Goal: Register for event/course

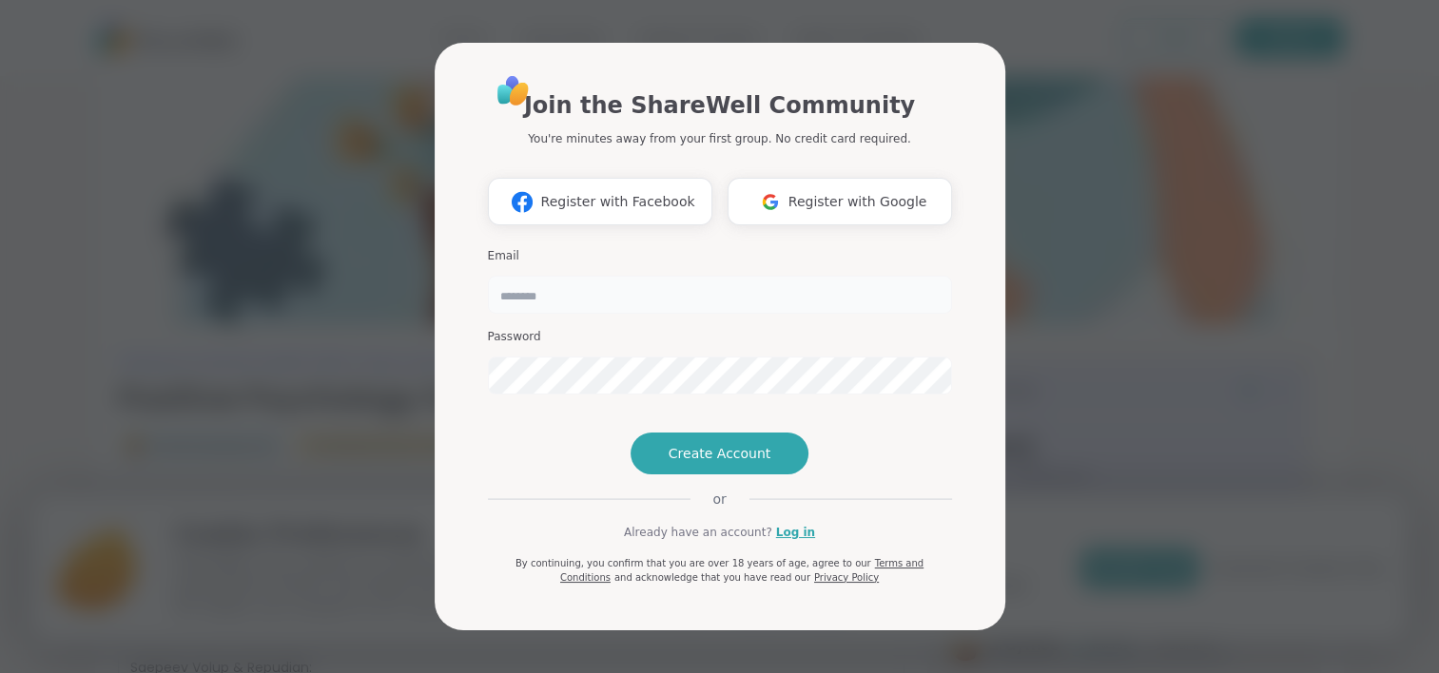
click at [651, 276] on input "email" at bounding box center [720, 295] width 464 height 38
type input "**********"
click at [751, 463] on span "Create Account" at bounding box center [720, 453] width 103 height 19
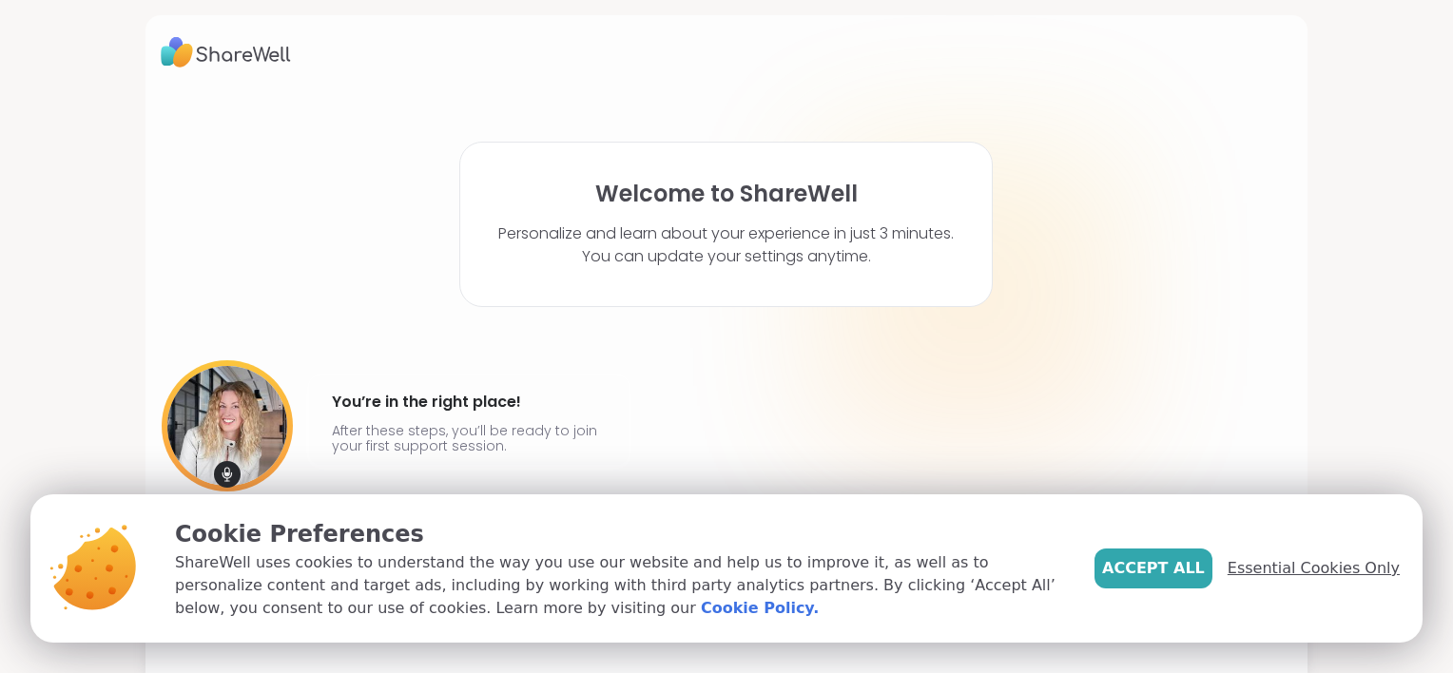
click at [1297, 562] on span "Essential Cookies Only" at bounding box center [1314, 568] width 172 height 23
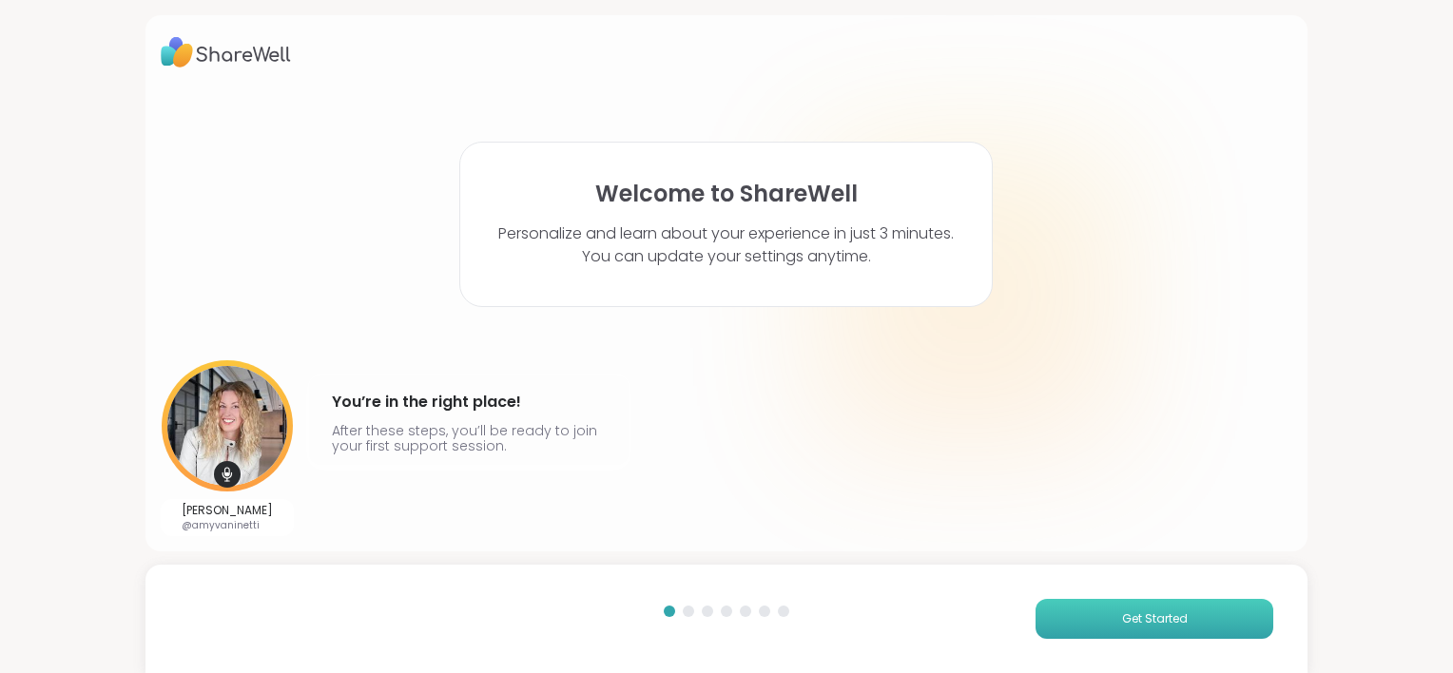
click at [1185, 626] on button "Get Started" at bounding box center [1155, 619] width 238 height 40
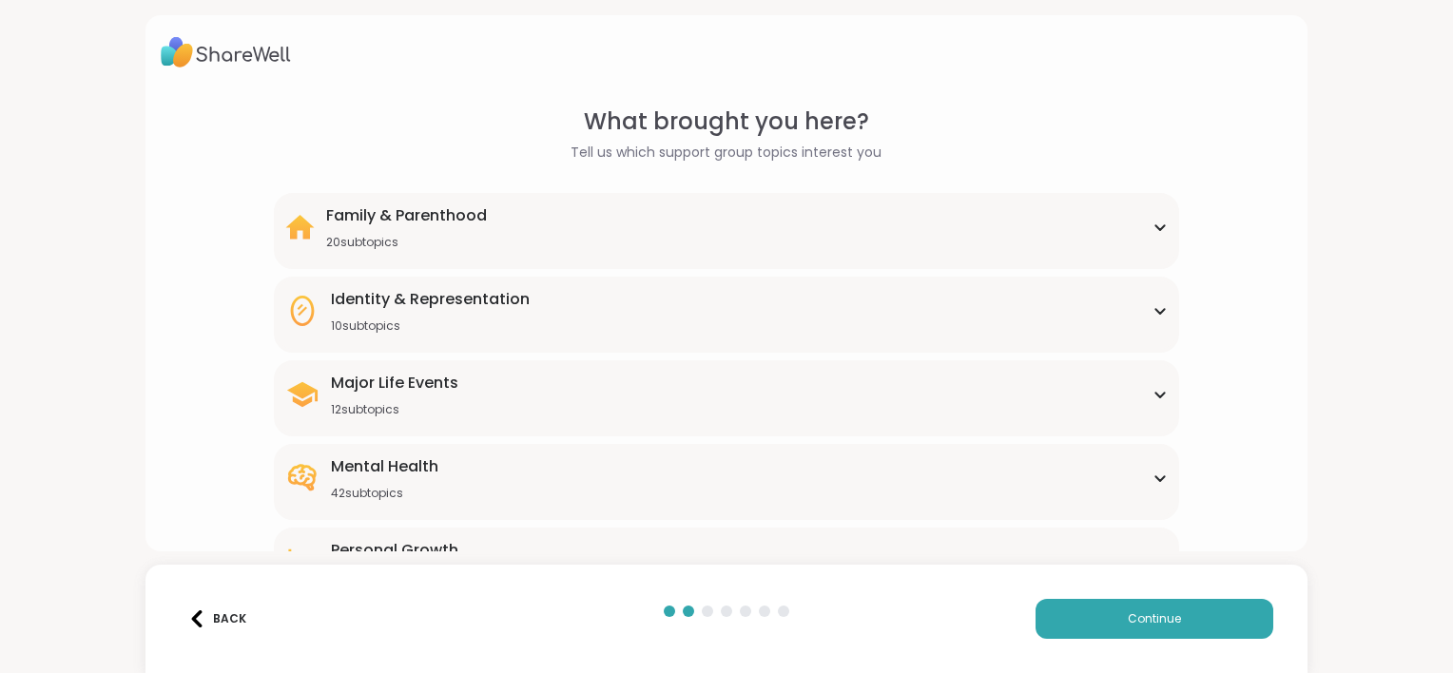
click at [1190, 230] on div "What brought you here? Tell us which support group topics interest you Family &…" at bounding box center [727, 438] width 1132 height 667
click at [1149, 237] on div "Family & Parenthood 20 subtopics" at bounding box center [726, 228] width 883 height 46
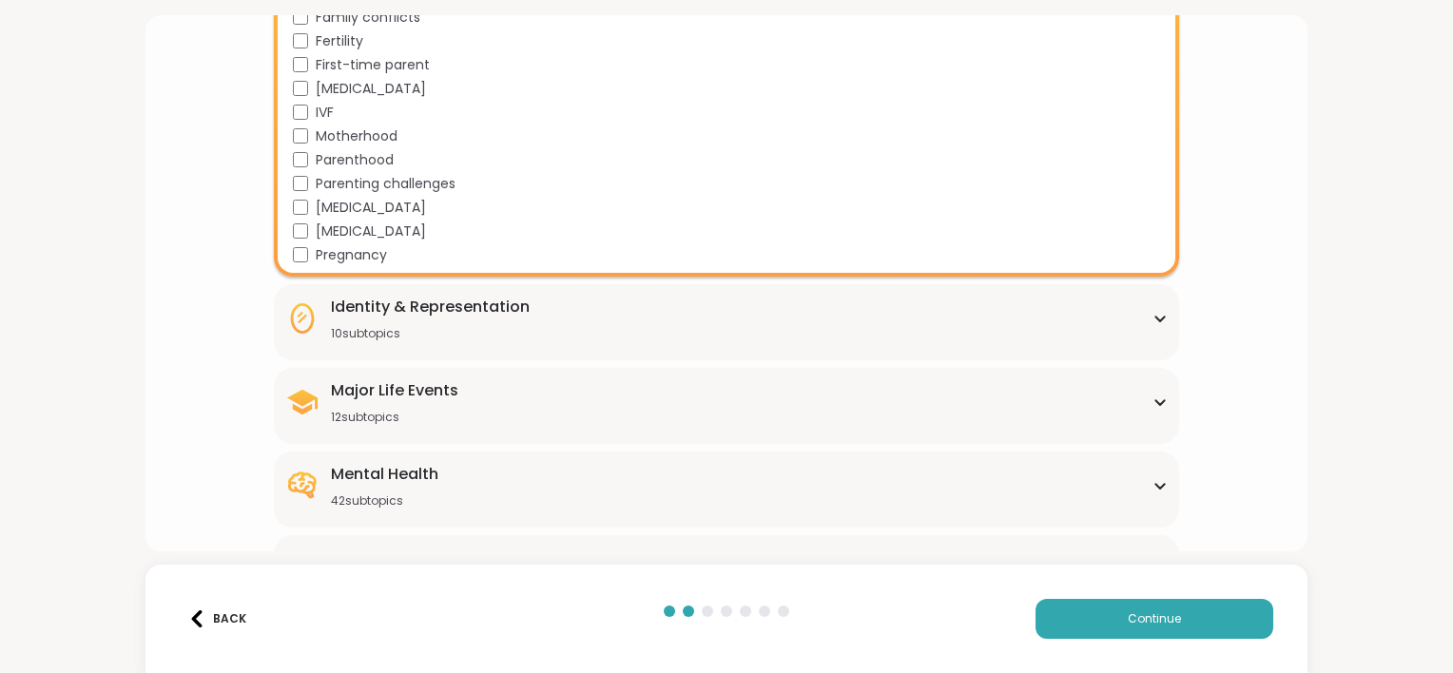
scroll to position [468, 0]
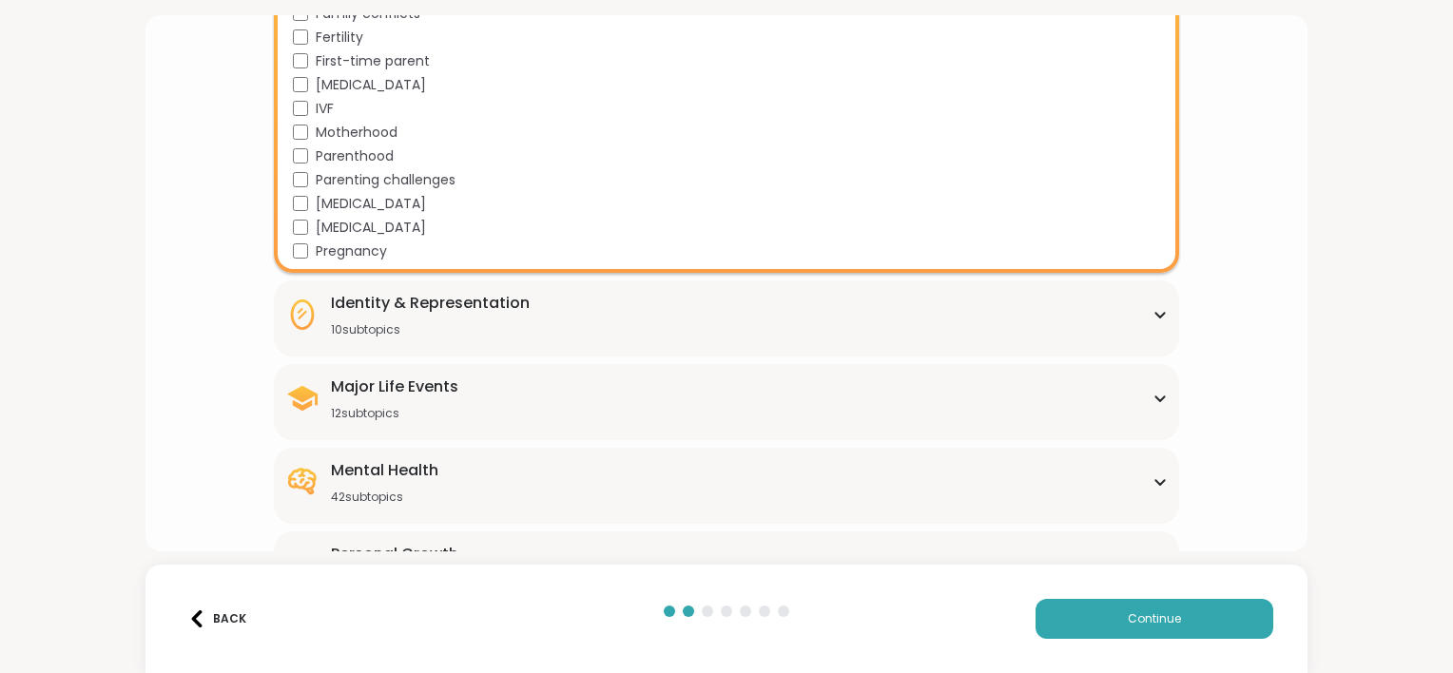
click at [540, 321] on div "Identity & Representation 10 subtopics" at bounding box center [726, 315] width 883 height 46
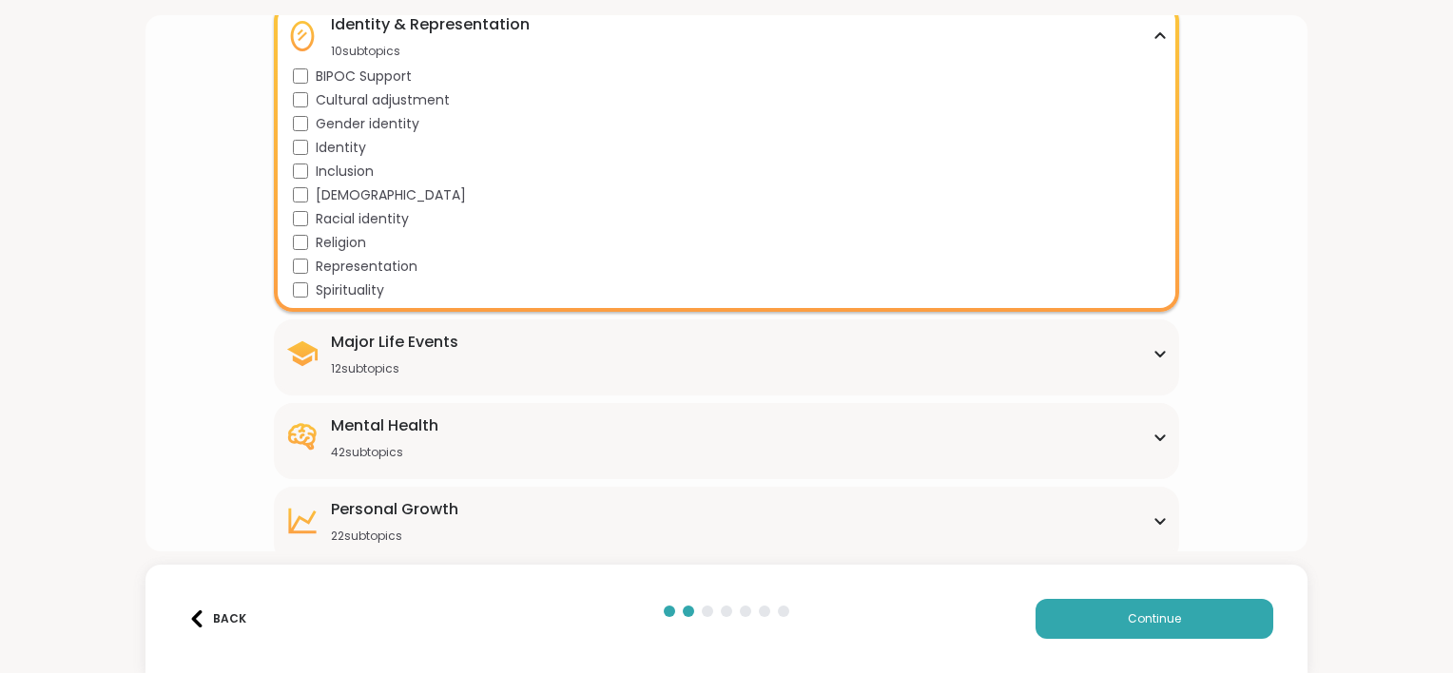
scroll to position [750, 0]
click at [571, 347] on div "Major Life Events 12 subtopics" at bounding box center [726, 350] width 883 height 46
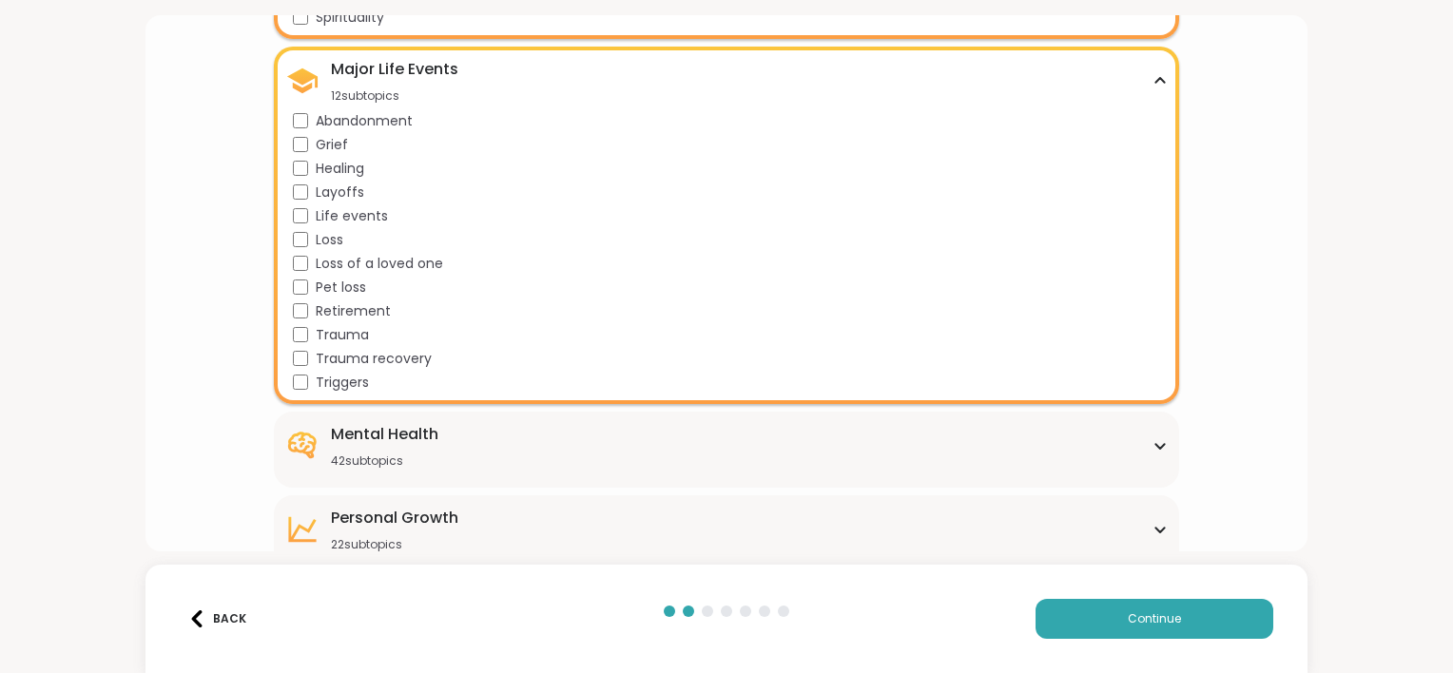
scroll to position [1035, 0]
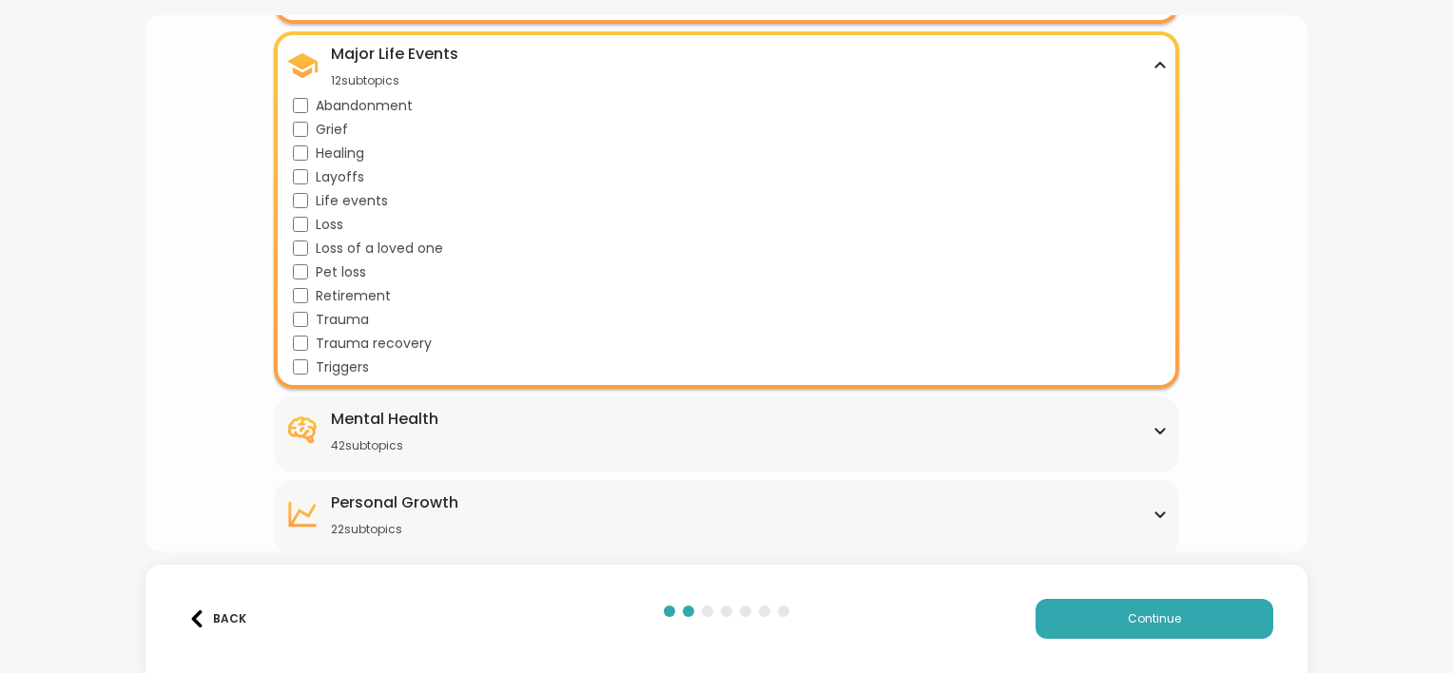
click at [542, 438] on div "Mental Health 42 subtopics" at bounding box center [726, 431] width 883 height 46
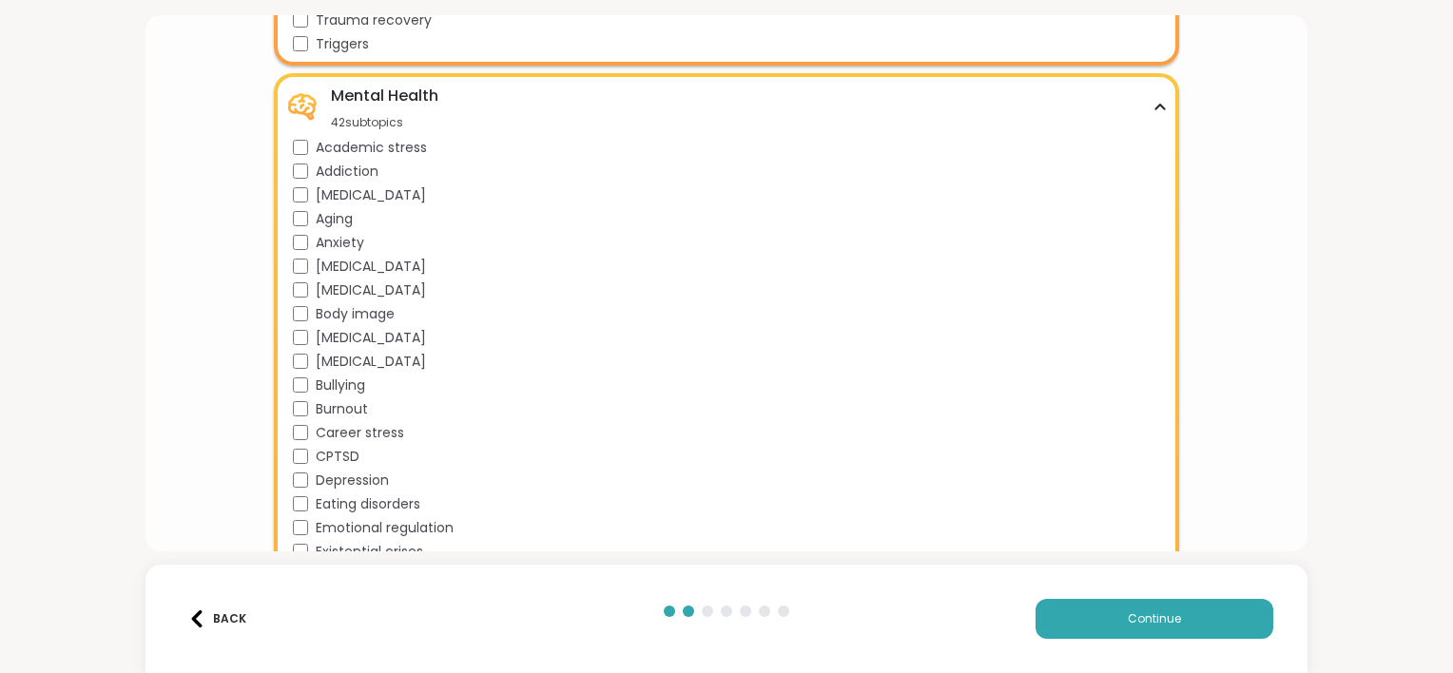
scroll to position [1358, 0]
click at [420, 138] on span "Academic stress" at bounding box center [371, 148] width 111 height 20
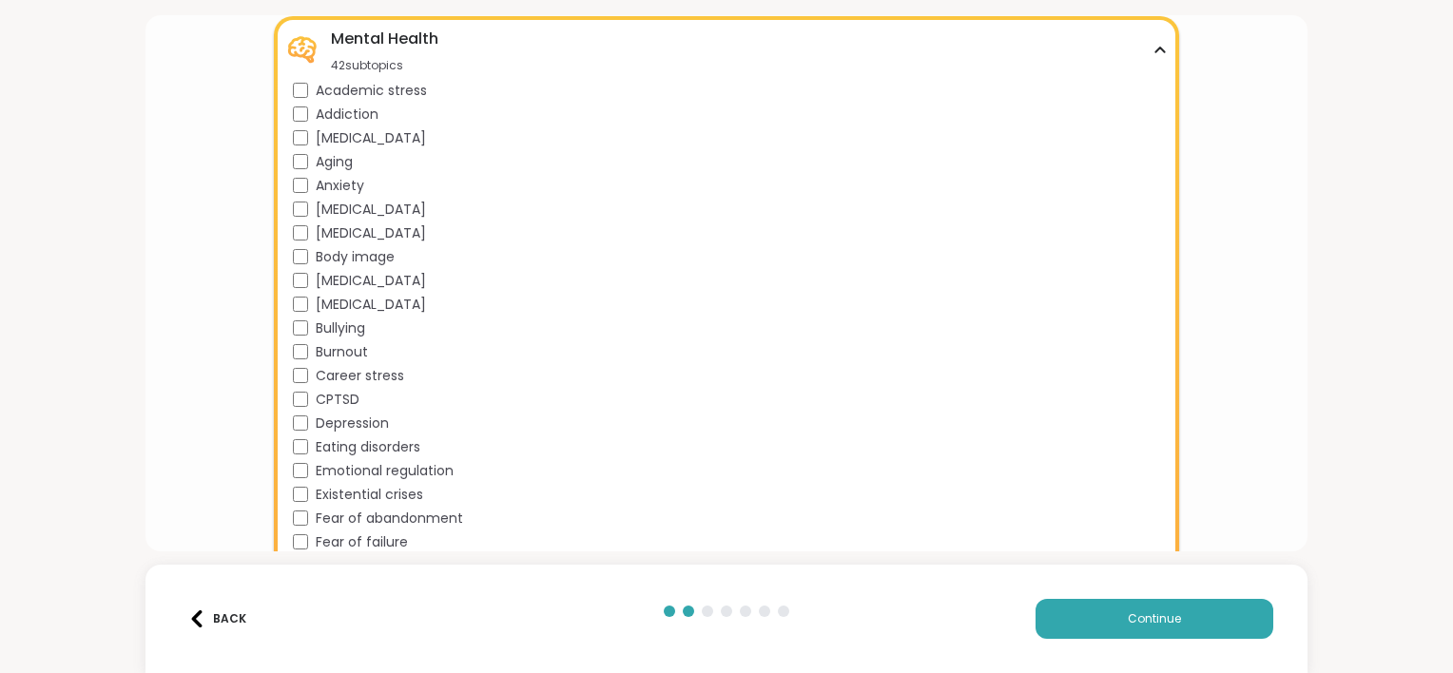
scroll to position [1420, 0]
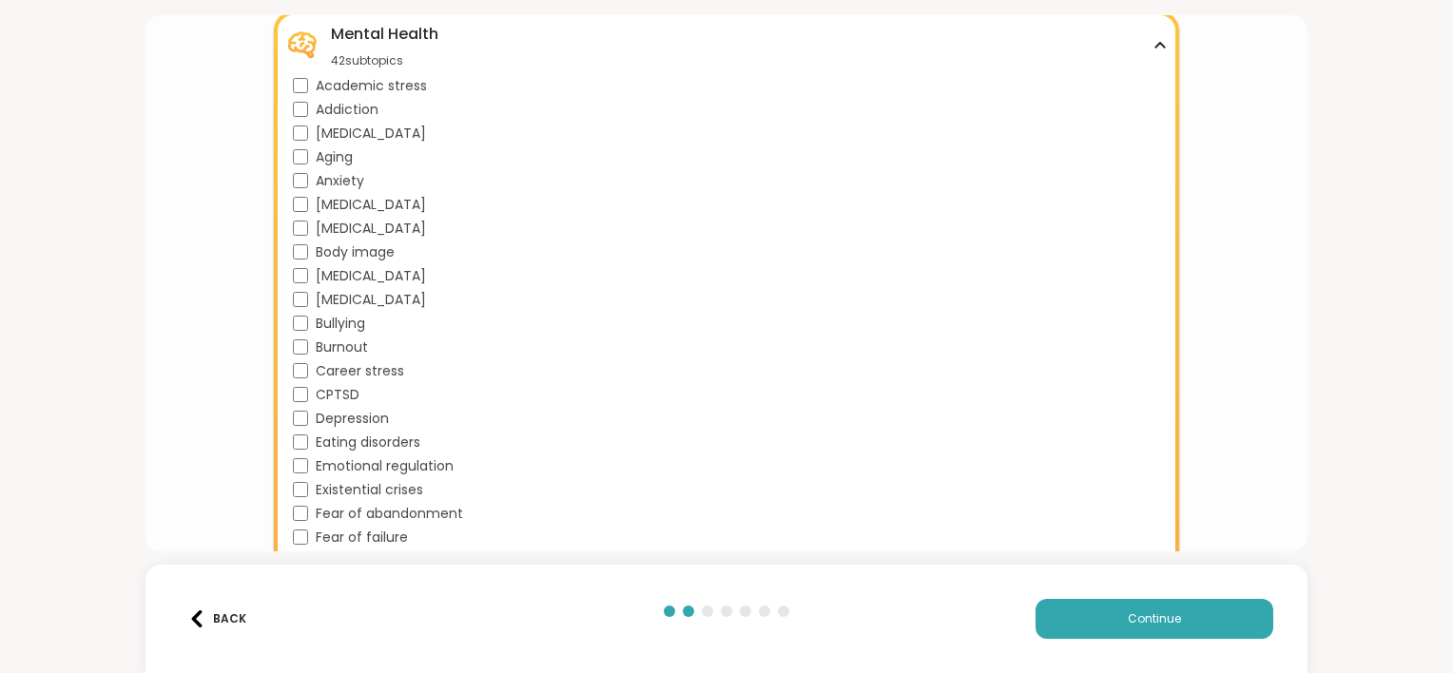
click at [350, 136] on span "[MEDICAL_DATA]" at bounding box center [371, 134] width 110 height 20
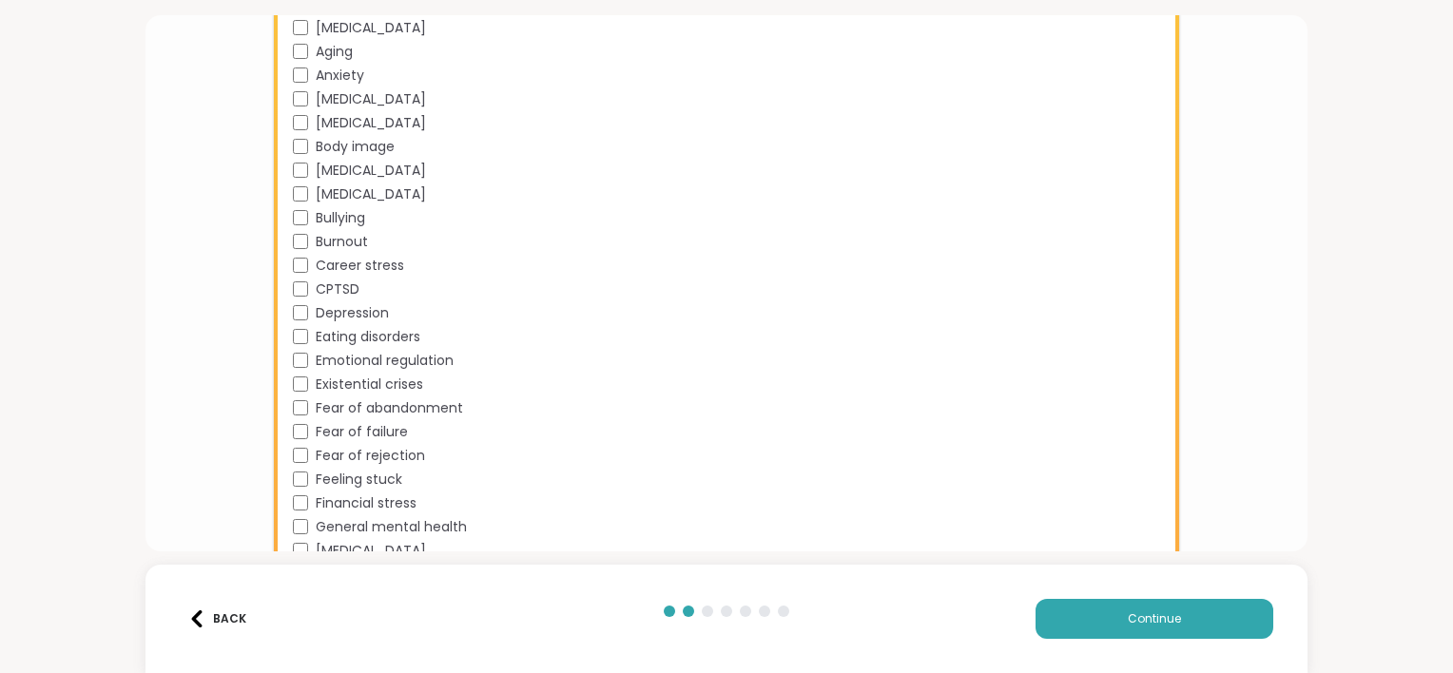
scroll to position [1529, 0]
click at [426, 172] on span "[MEDICAL_DATA]" at bounding box center [371, 168] width 110 height 20
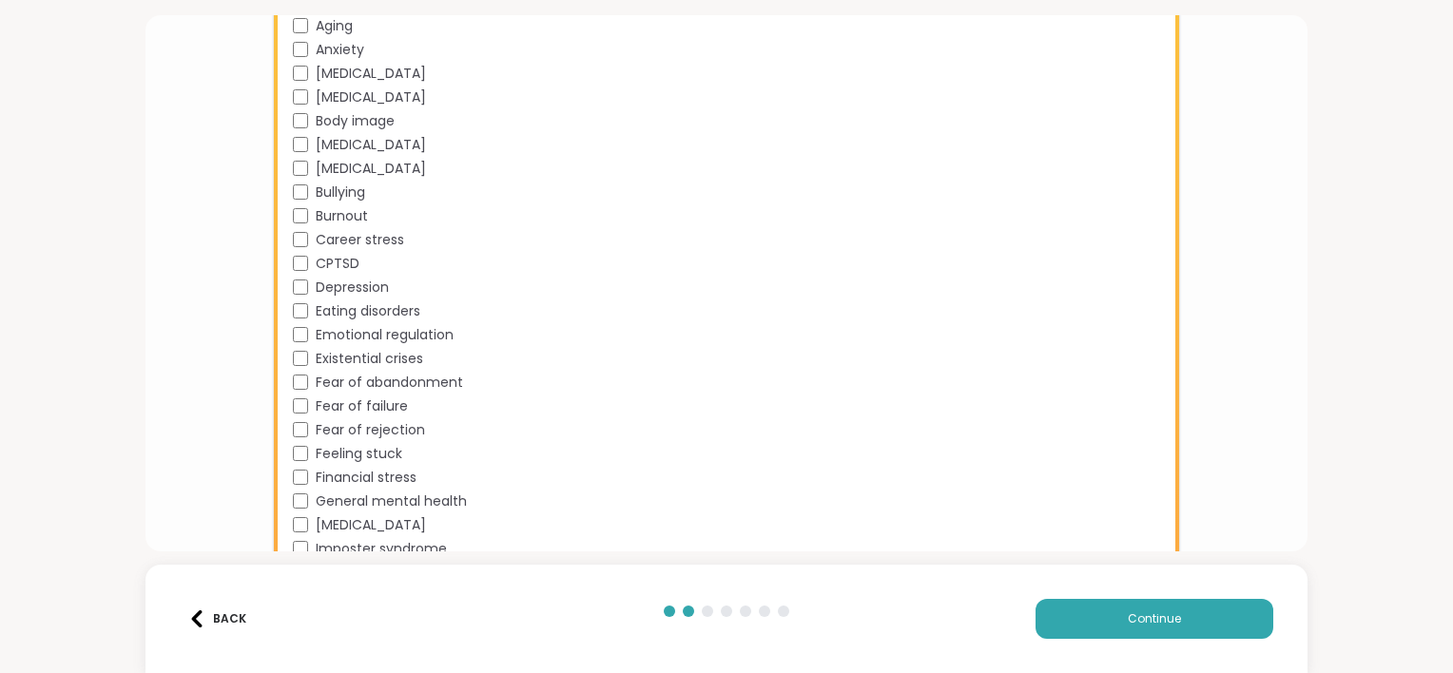
scroll to position [1564, 0]
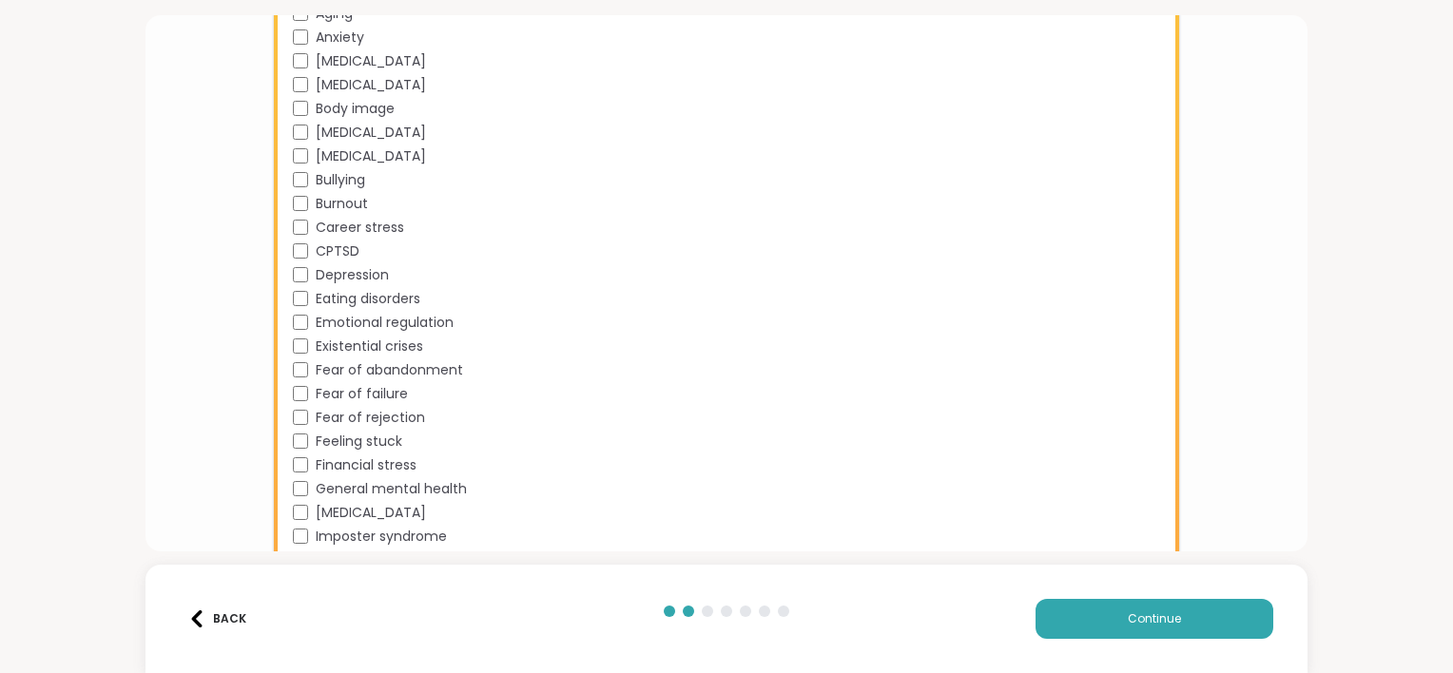
click at [359, 153] on span "[MEDICAL_DATA]" at bounding box center [371, 156] width 110 height 20
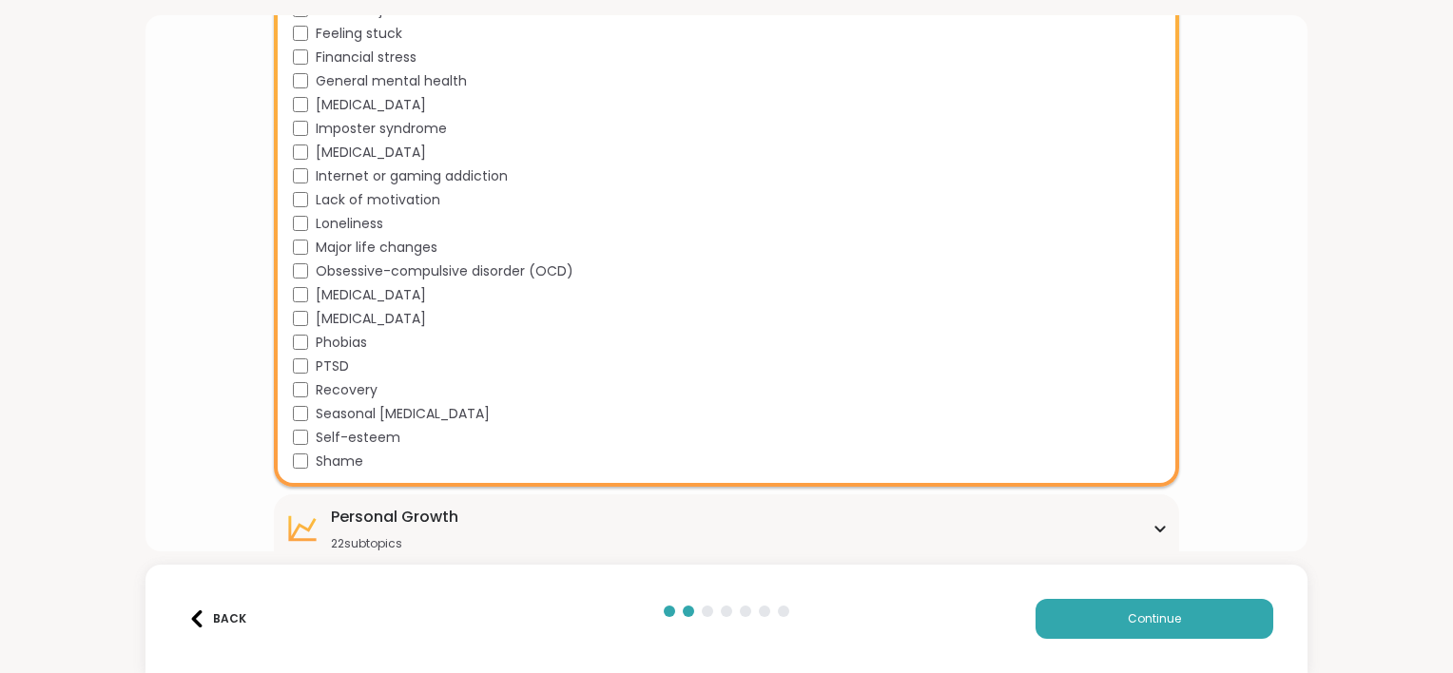
scroll to position [1974, 0]
click at [433, 207] on span "Lack of motivation" at bounding box center [378, 198] width 125 height 20
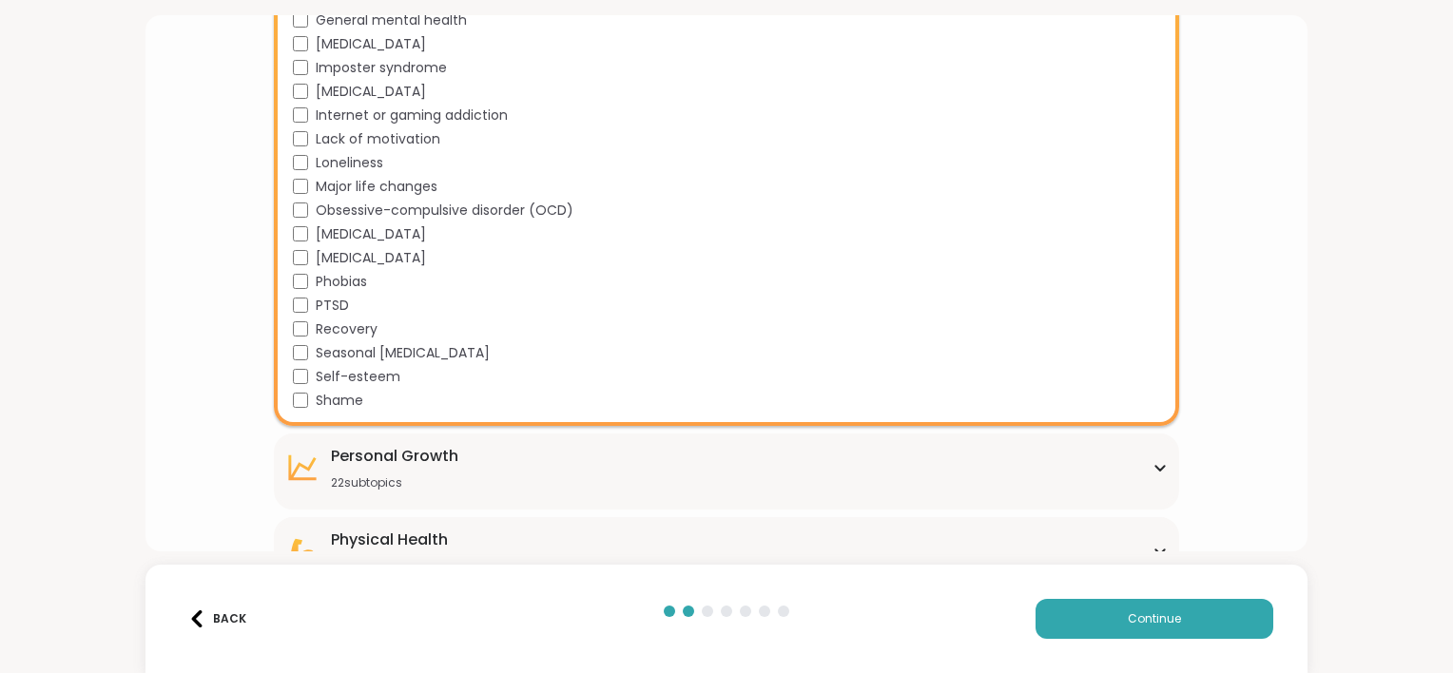
scroll to position [2035, 0]
click at [449, 181] on div "Major life changes" at bounding box center [730, 184] width 875 height 20
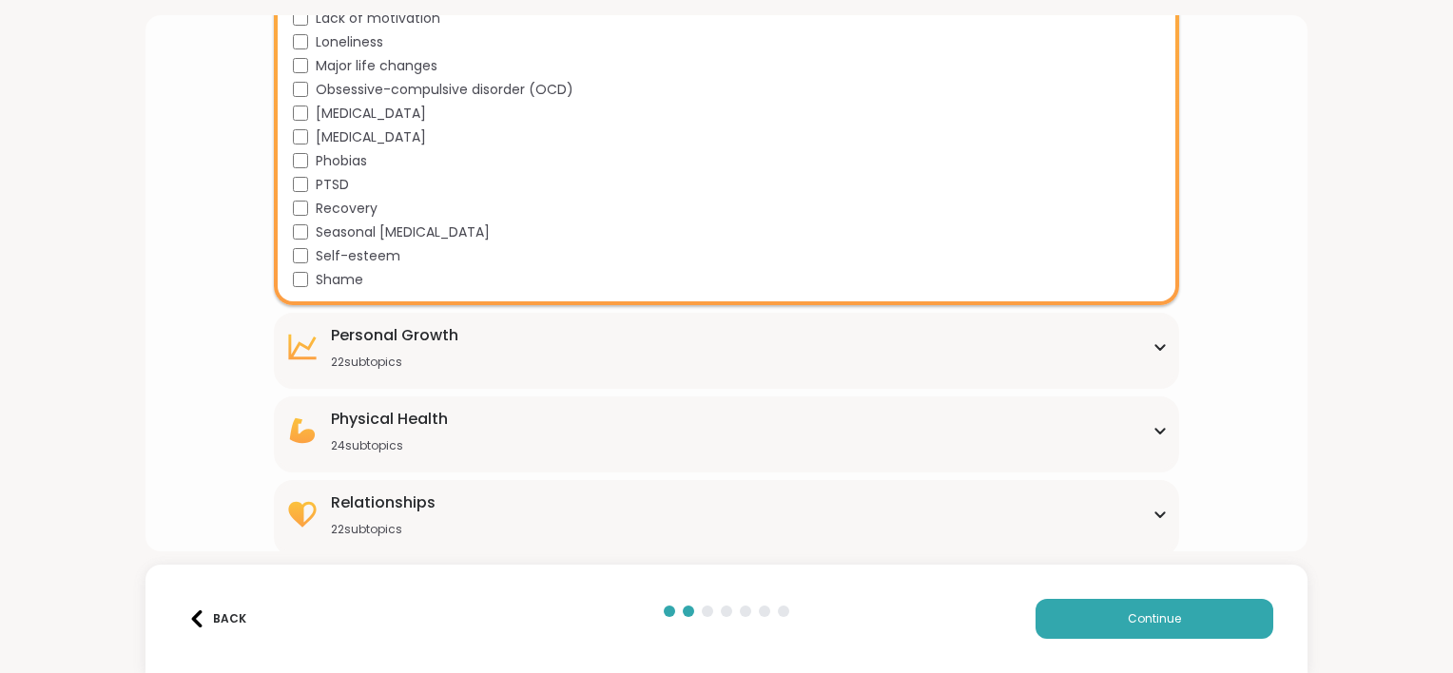
scroll to position [2157, 0]
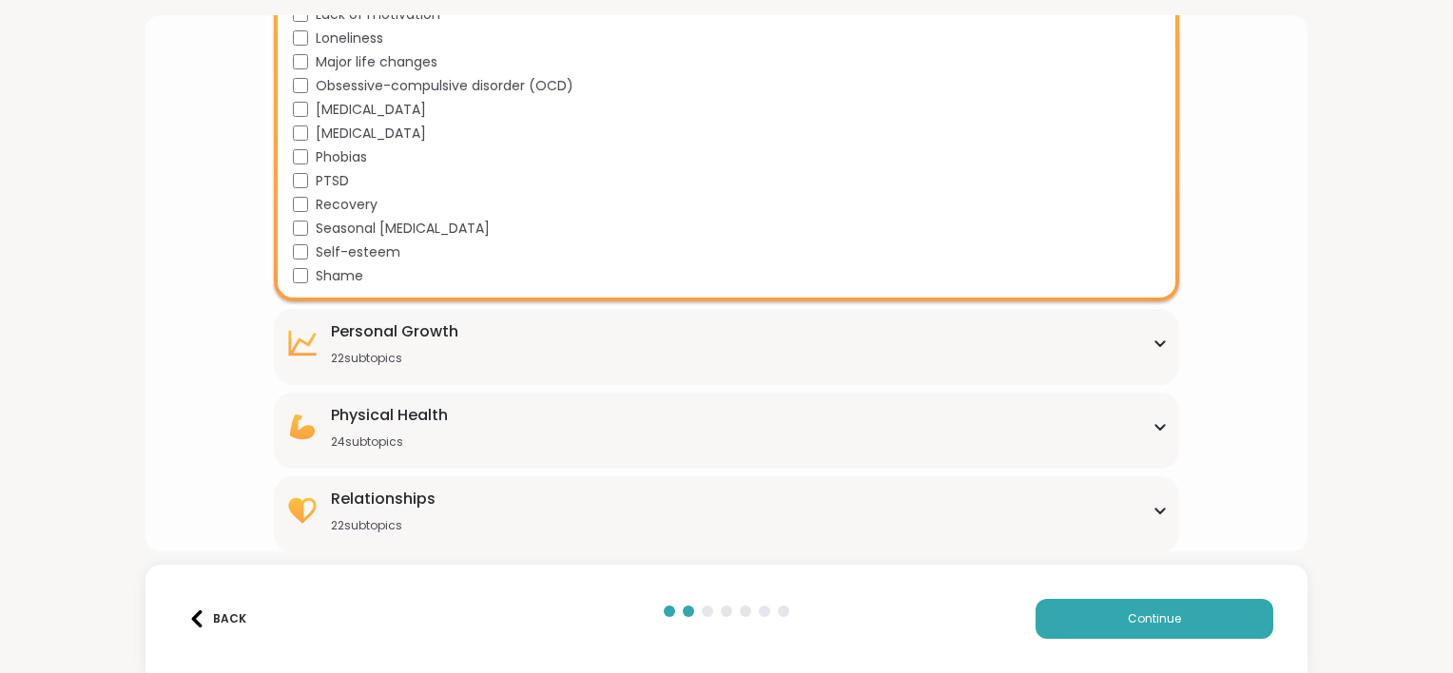
click at [785, 350] on div "[MEDICAL_DATA] 22 subtopics" at bounding box center [726, 344] width 883 height 46
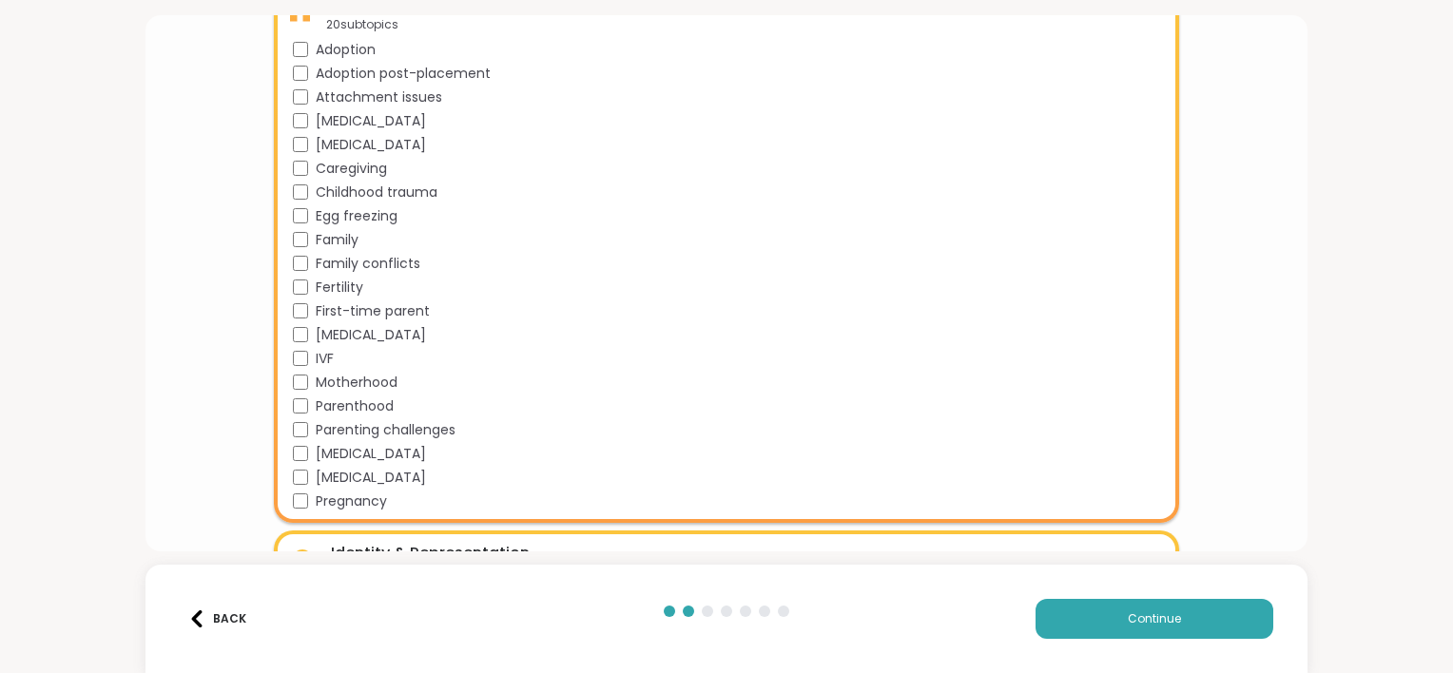
scroll to position [18, 0]
